Goal: Task Accomplishment & Management: Use online tool/utility

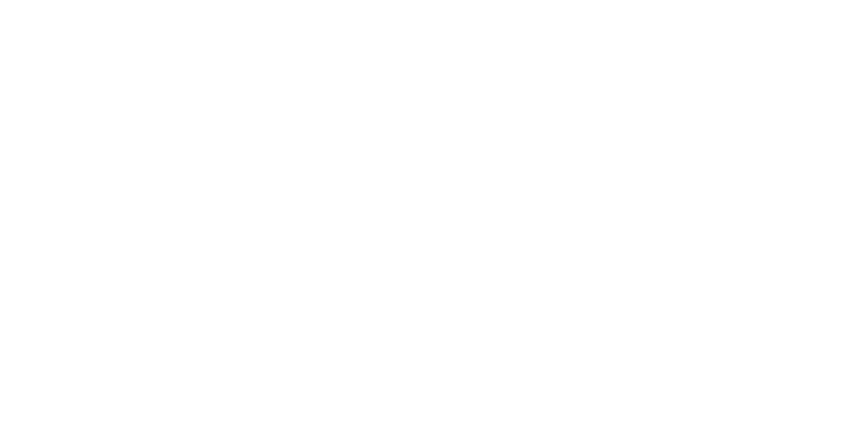
select select "Song"
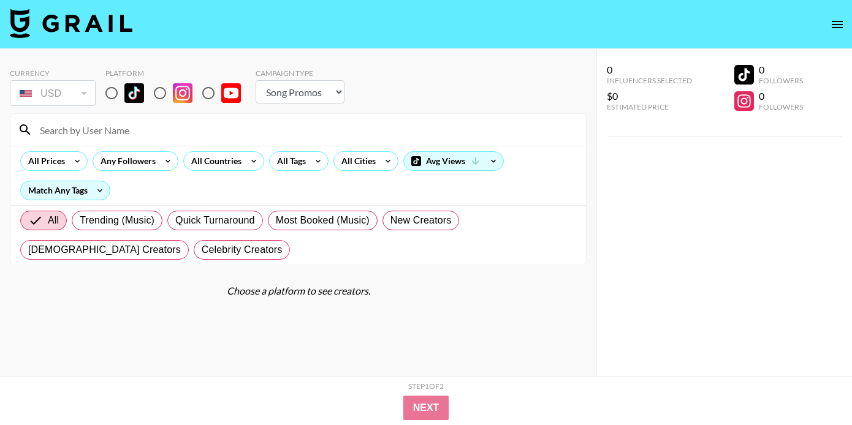
click at [115, 92] on input "radio" at bounding box center [112, 93] width 26 height 26
radio input "true"
click at [129, 135] on input at bounding box center [305, 130] width 546 height 20
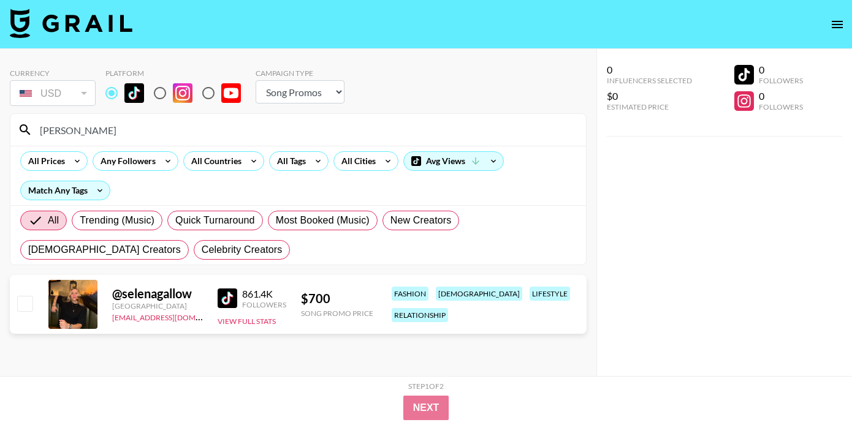
type input "[PERSON_NAME]"
